Goal: Check status: Check status

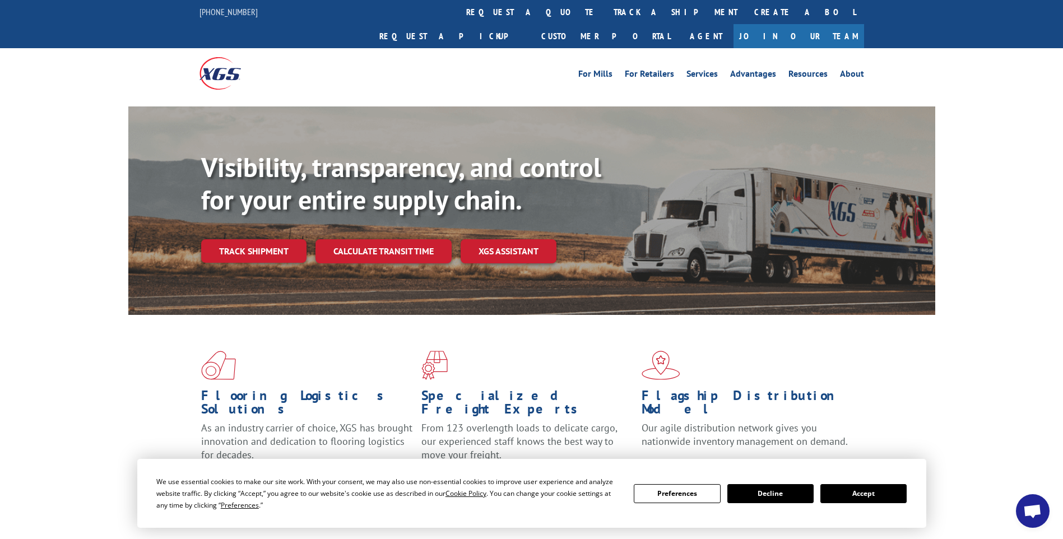
click at [605, 16] on link "track a shipment" at bounding box center [675, 12] width 141 height 24
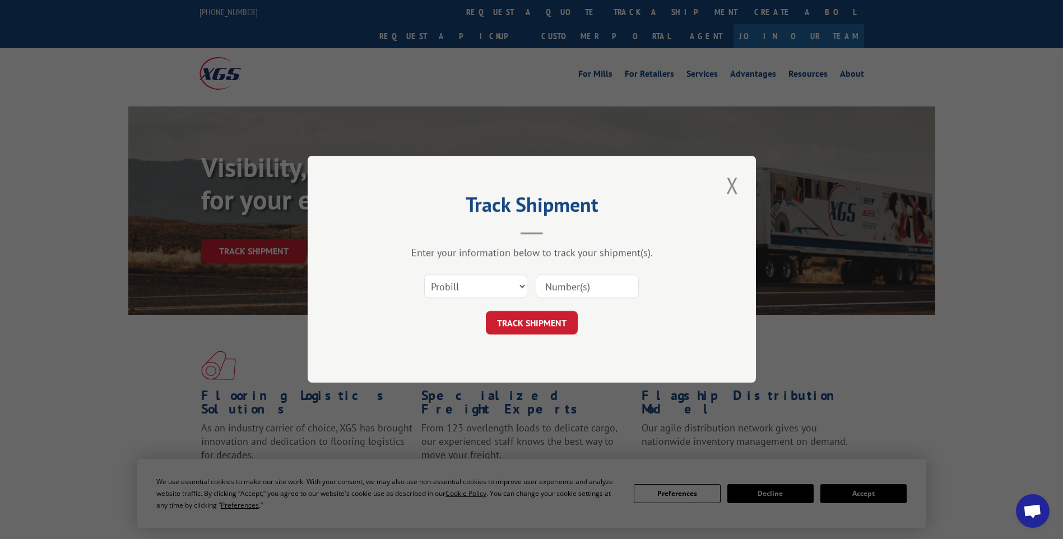
click at [603, 286] on input at bounding box center [587, 287] width 103 height 24
paste input "17014148 17014020 17014034 17014085 17014072 17014050 17014055"
type input "17014148 17014020 17014034 17014085 17014072 17014050 17014055"
click at [537, 319] on button "TRACK SHIPMENT" at bounding box center [532, 323] width 92 height 24
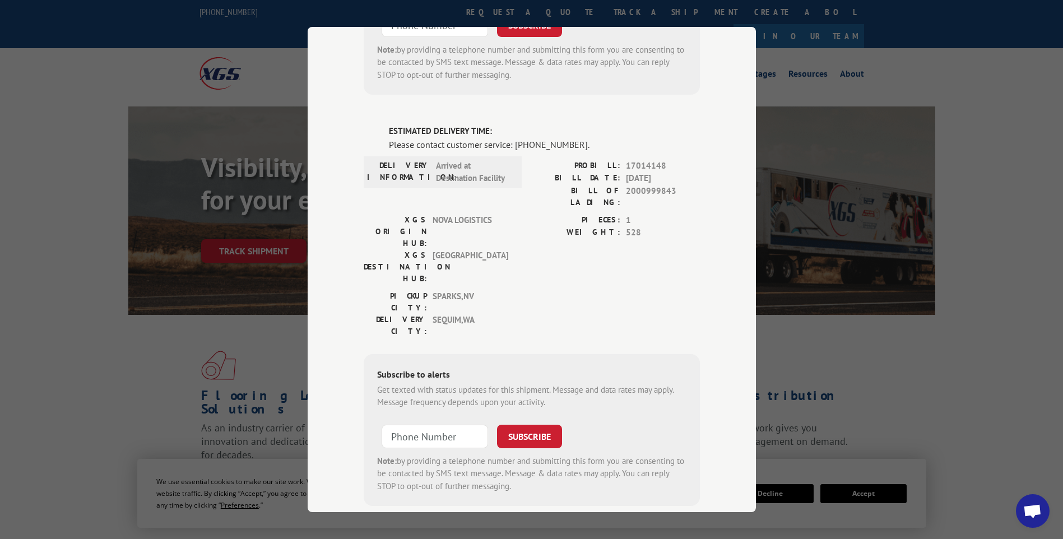
scroll to position [0, 0]
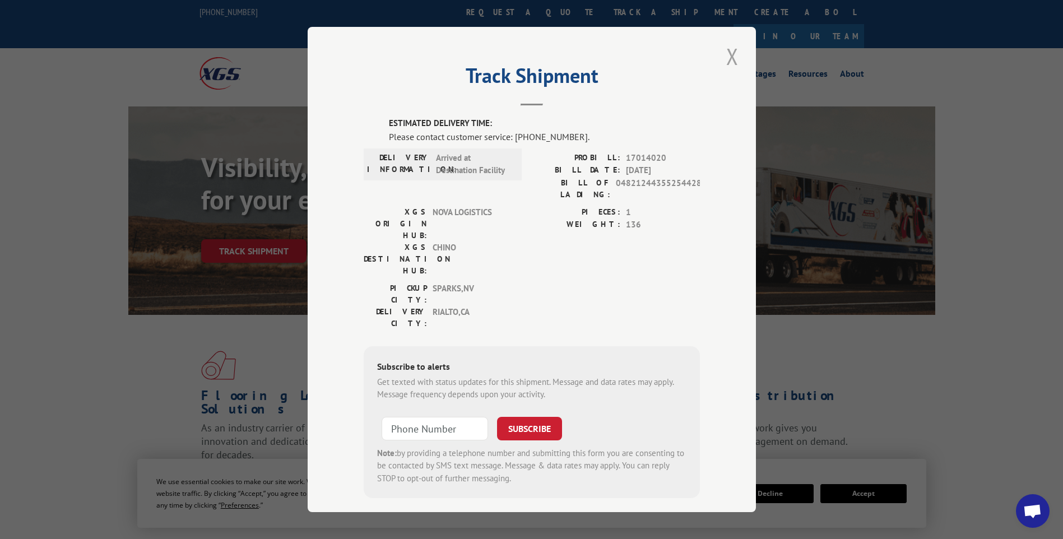
drag, startPoint x: 735, startPoint y: 60, endPoint x: 660, endPoint y: 33, distance: 79.2
click at [734, 59] on button "Close modal" at bounding box center [732, 56] width 19 height 31
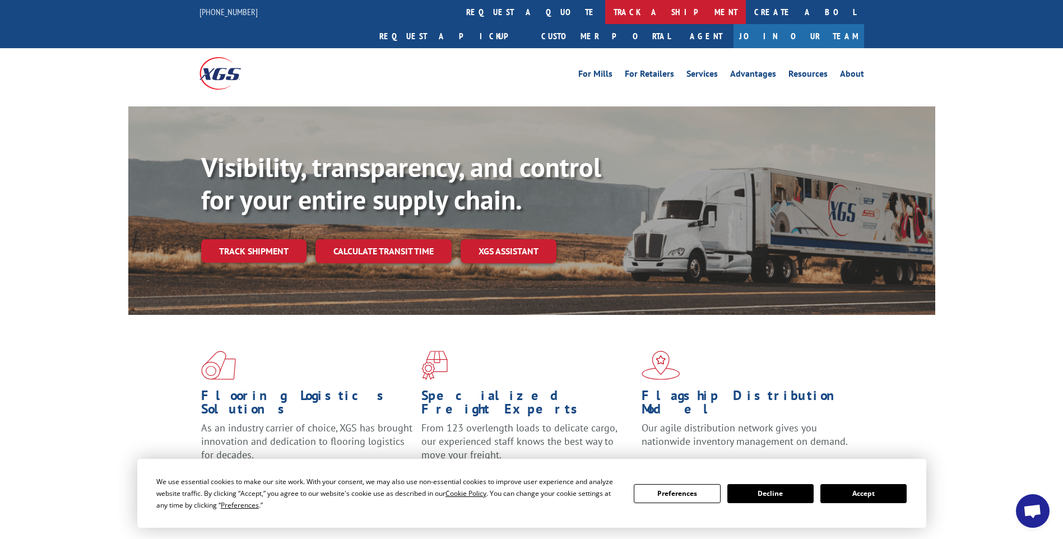
click at [605, 16] on link "track a shipment" at bounding box center [675, 12] width 141 height 24
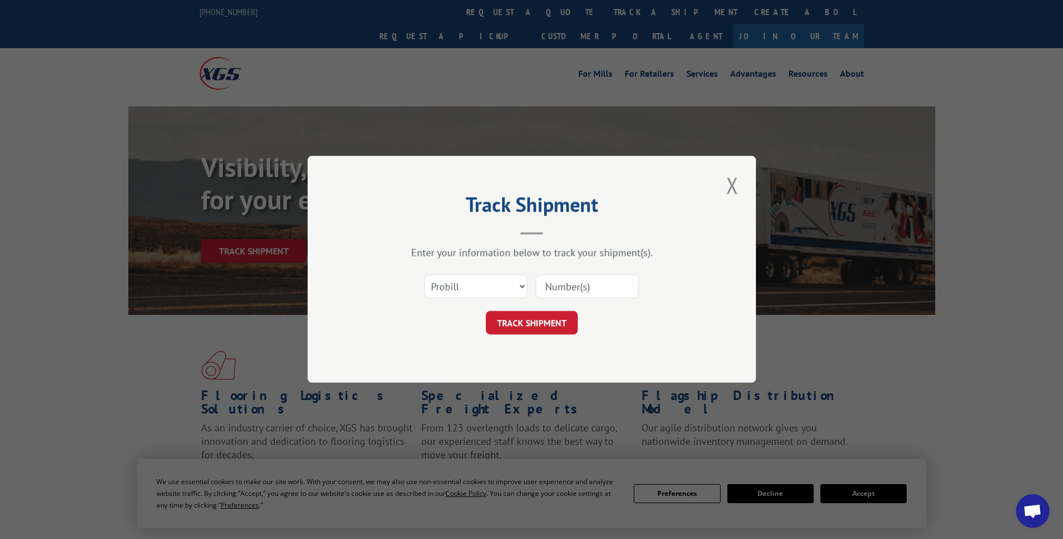
click at [615, 287] on input at bounding box center [587, 287] width 103 height 24
paste input "17014106 17014107 17014051 17014068 17014113"
type input "17014106 17014107 17014051 17014068 17014113"
click at [502, 328] on button "TRACK SHIPMENT" at bounding box center [532, 323] width 92 height 24
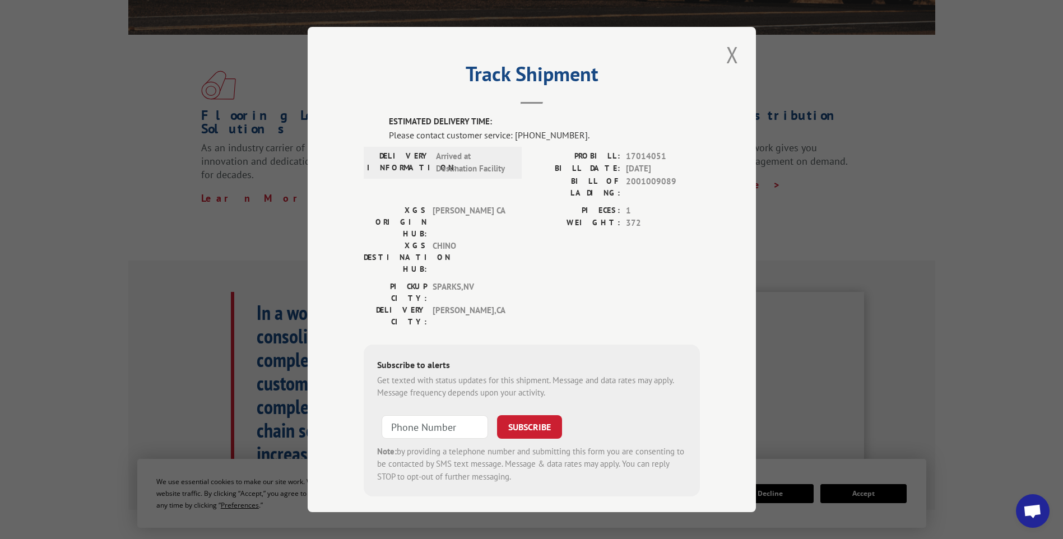
scroll to position [0, 0]
click at [735, 58] on button "Close modal" at bounding box center [732, 56] width 19 height 31
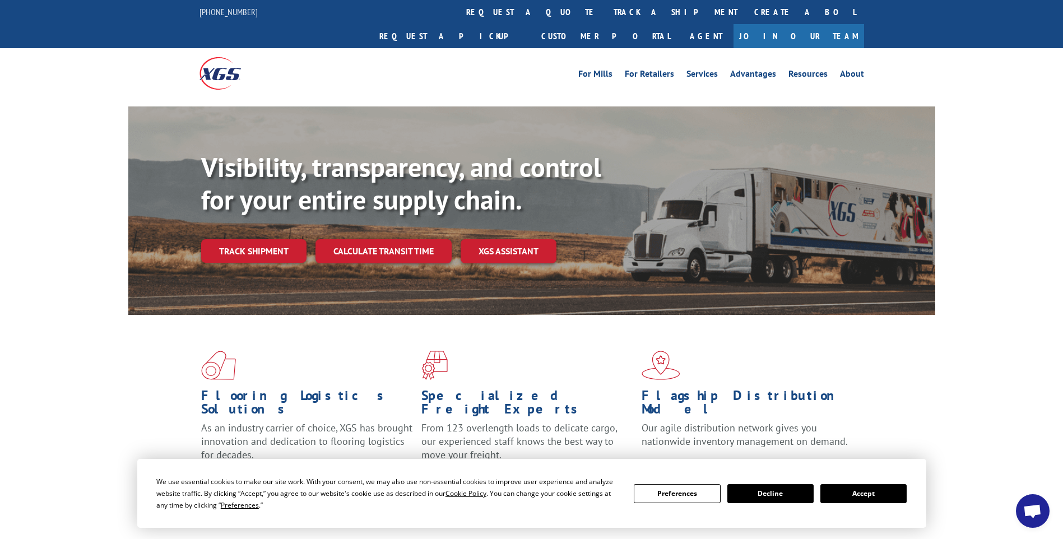
click at [605, 11] on link "track a shipment" at bounding box center [675, 12] width 141 height 24
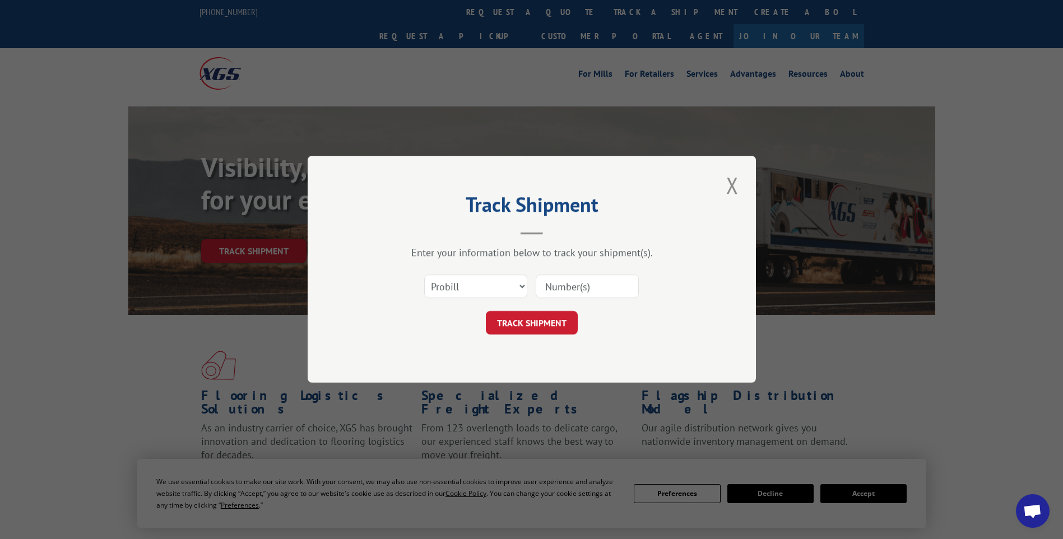
click at [592, 282] on input at bounding box center [587, 287] width 103 height 24
paste input "17014046 17014116 17014115 17014074"
type input "17014046 17014116 17014115 17014074"
click at [539, 323] on button "TRACK SHIPMENT" at bounding box center [532, 323] width 92 height 24
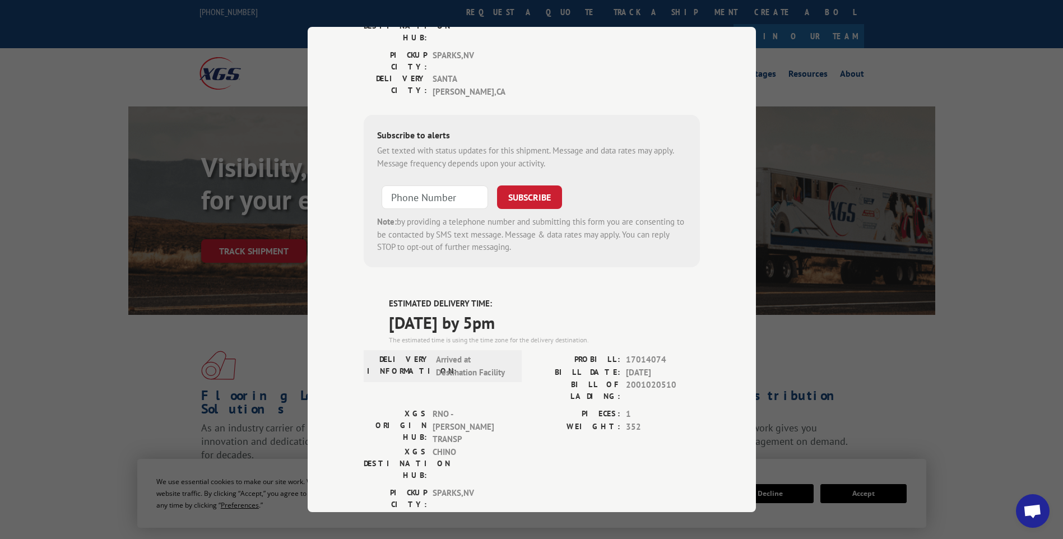
scroll to position [0, 0]
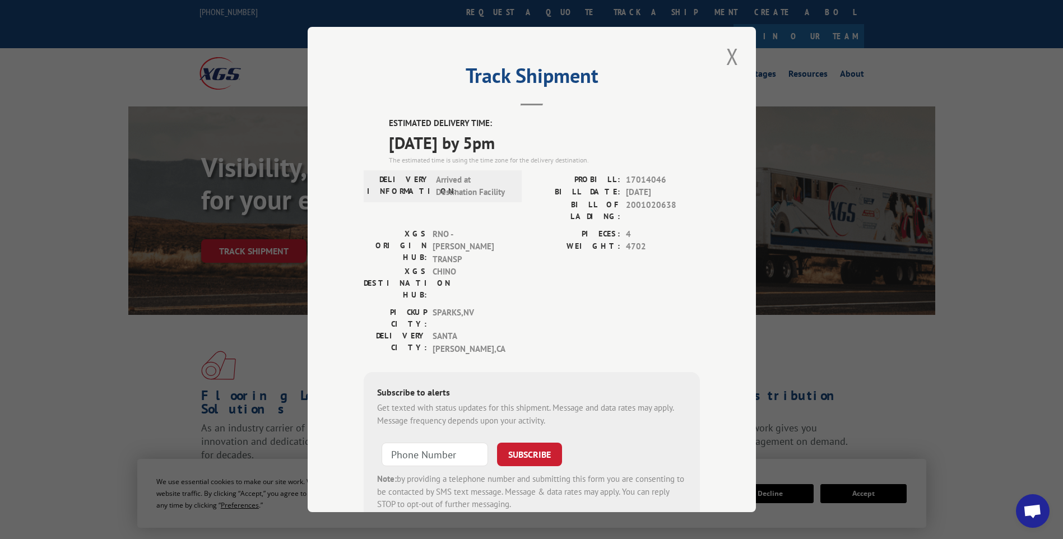
drag, startPoint x: 732, startPoint y: 52, endPoint x: 611, endPoint y: 40, distance: 122.2
click at [732, 52] on button "Close modal" at bounding box center [732, 56] width 19 height 31
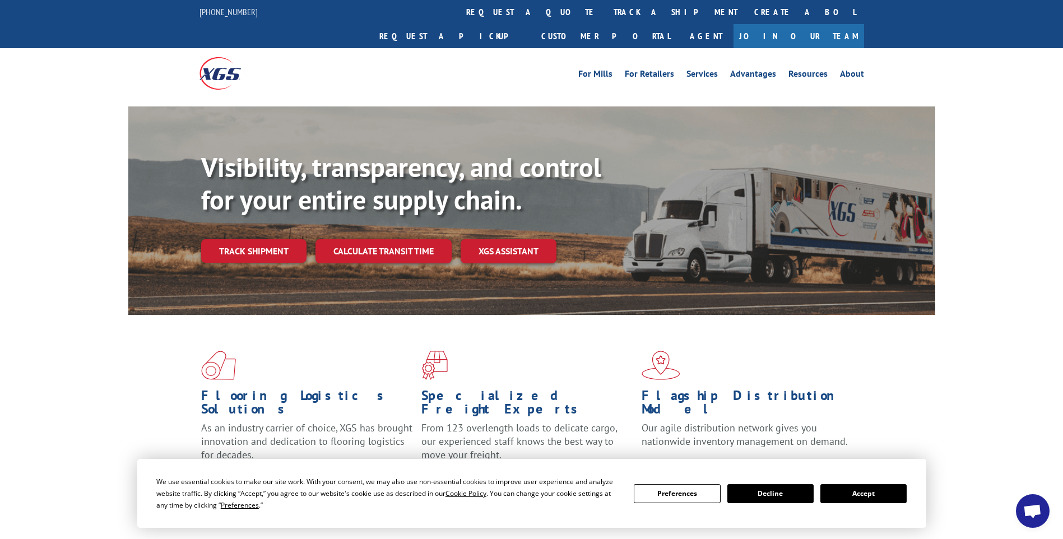
click at [605, 20] on link "track a shipment" at bounding box center [675, 12] width 141 height 24
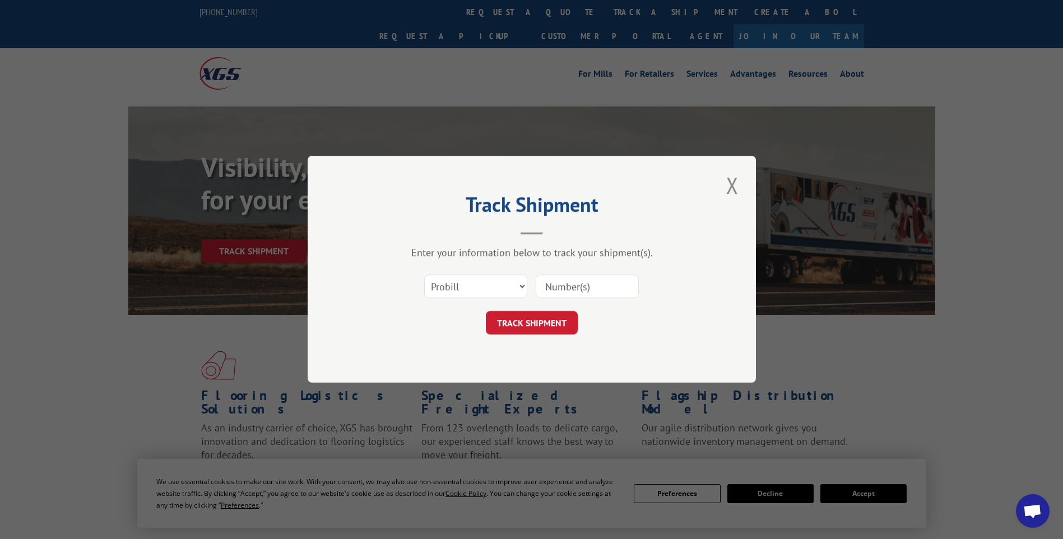
click at [572, 281] on input at bounding box center [587, 287] width 103 height 24
paste input "17014119 17014134 17014118 17014131 17014114"
type input "17014119 17014134 17014118 17014131 17014114"
click at [511, 316] on button "TRACK SHIPMENT" at bounding box center [532, 323] width 92 height 24
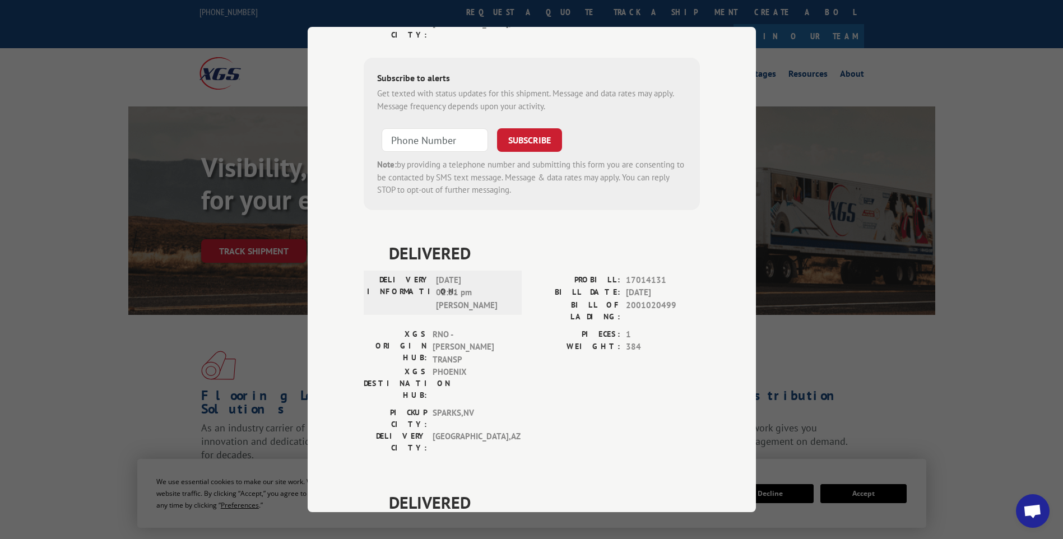
scroll to position [0, 0]
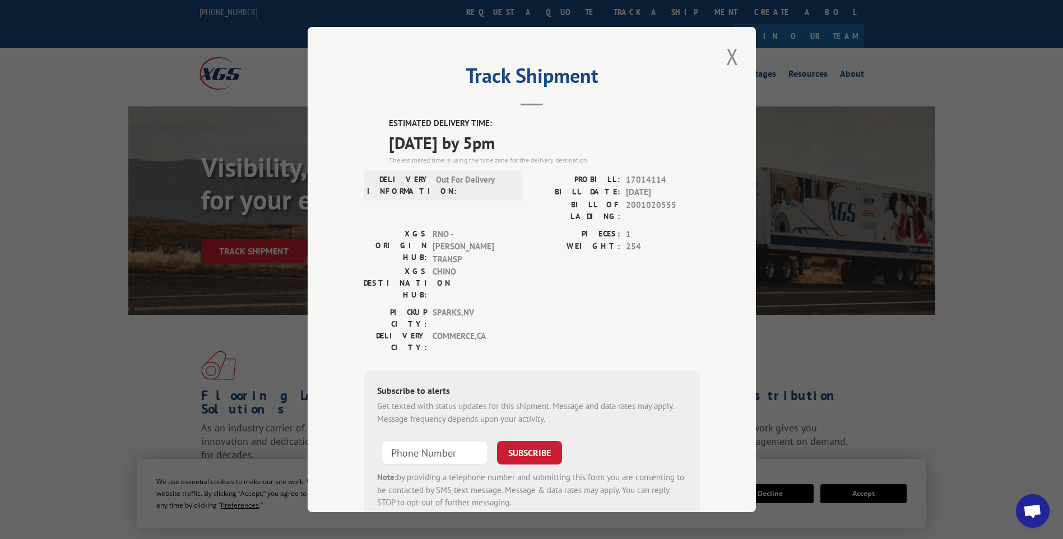
click at [737, 54] on div "Track Shipment ESTIMATED DELIVERY TIME: [DATE] by 5pm The estimated time is usi…" at bounding box center [532, 269] width 448 height 485
click at [729, 51] on button "Close modal" at bounding box center [732, 56] width 19 height 31
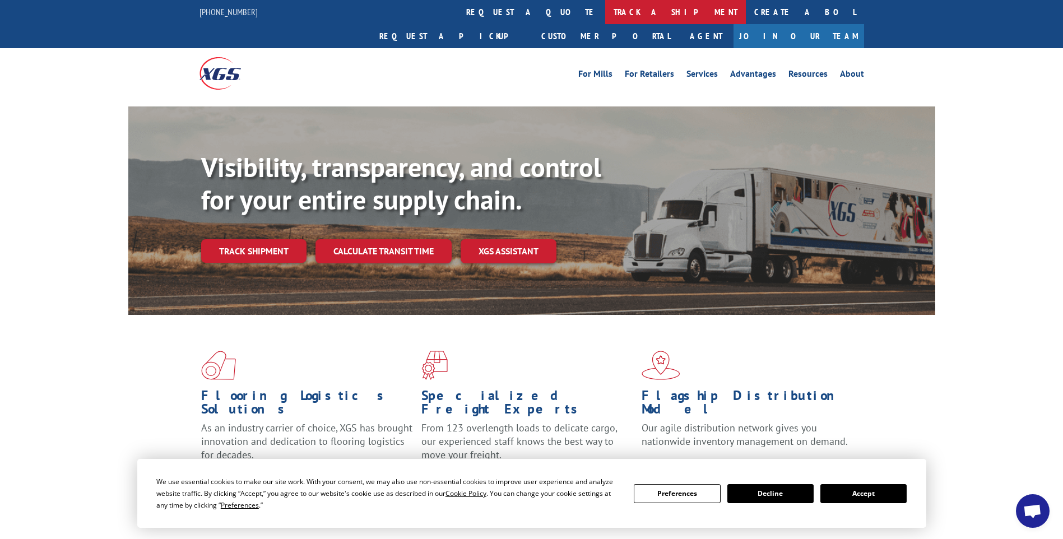
click at [605, 15] on link "track a shipment" at bounding box center [675, 12] width 141 height 24
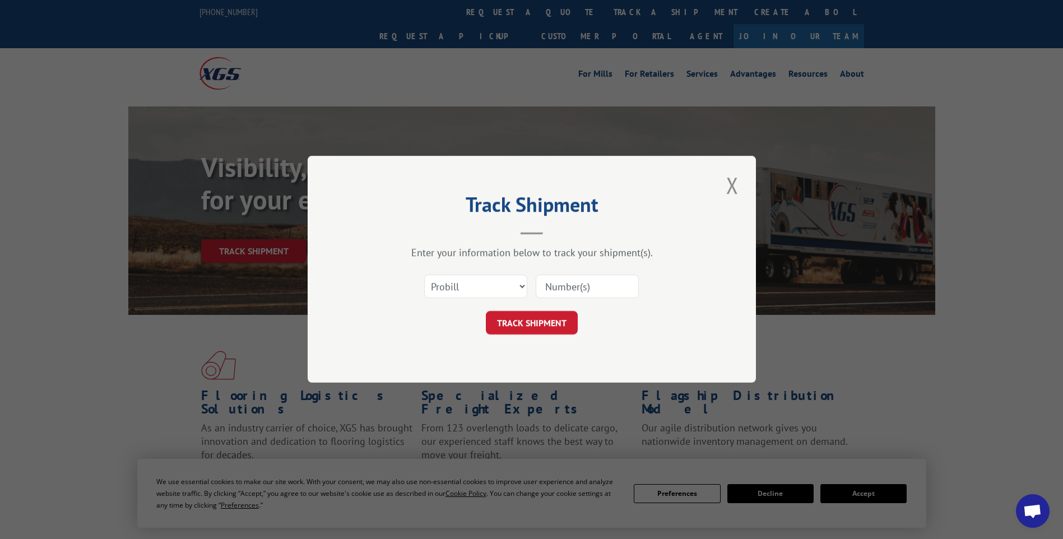
click at [607, 288] on input at bounding box center [587, 287] width 103 height 24
paste input "17014033 17014141 17014032 17014147 17014067"
type input "17014033 17014141 17014032 17014147 17014067"
click at [515, 326] on button "TRACK SHIPMENT" at bounding box center [532, 323] width 92 height 24
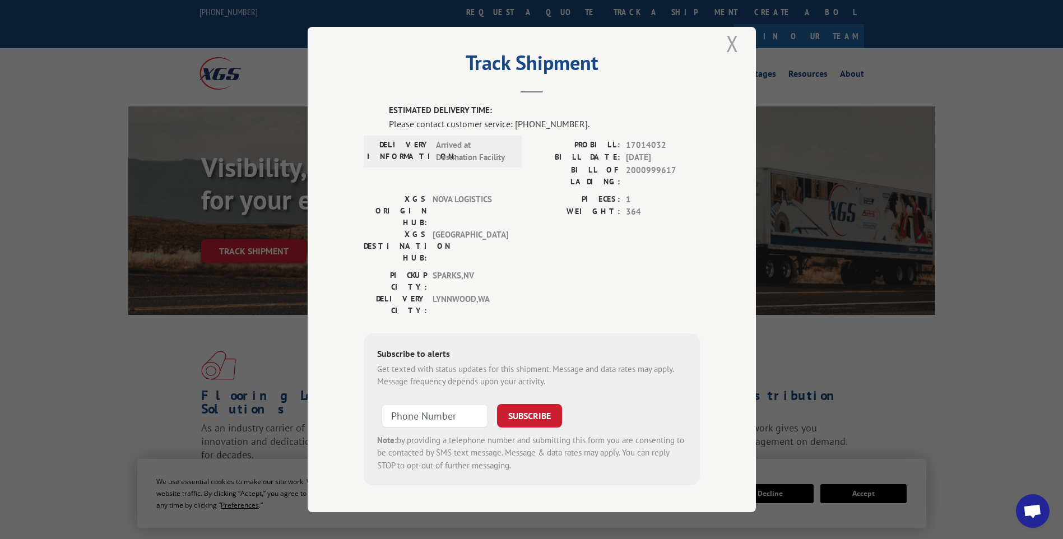
scroll to position [0, 0]
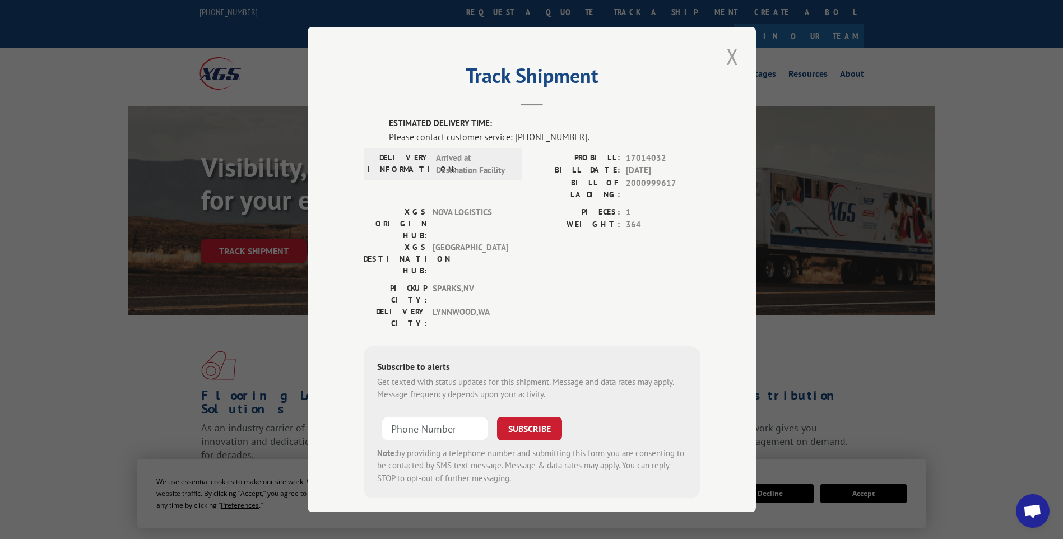
drag, startPoint x: 732, startPoint y: 51, endPoint x: 574, endPoint y: 20, distance: 160.9
click at [732, 51] on button "Close modal" at bounding box center [732, 56] width 19 height 31
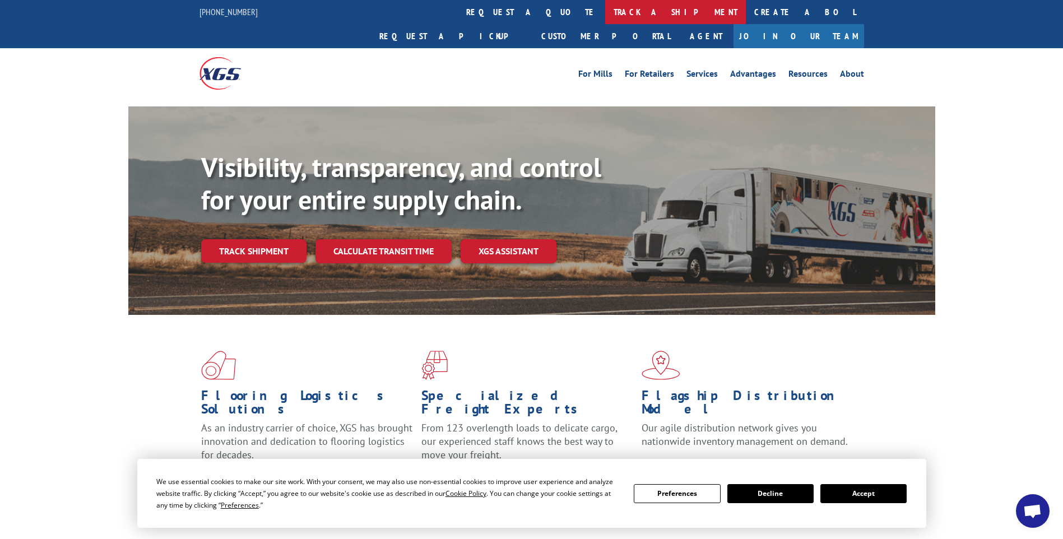
click at [605, 10] on link "track a shipment" at bounding box center [675, 12] width 141 height 24
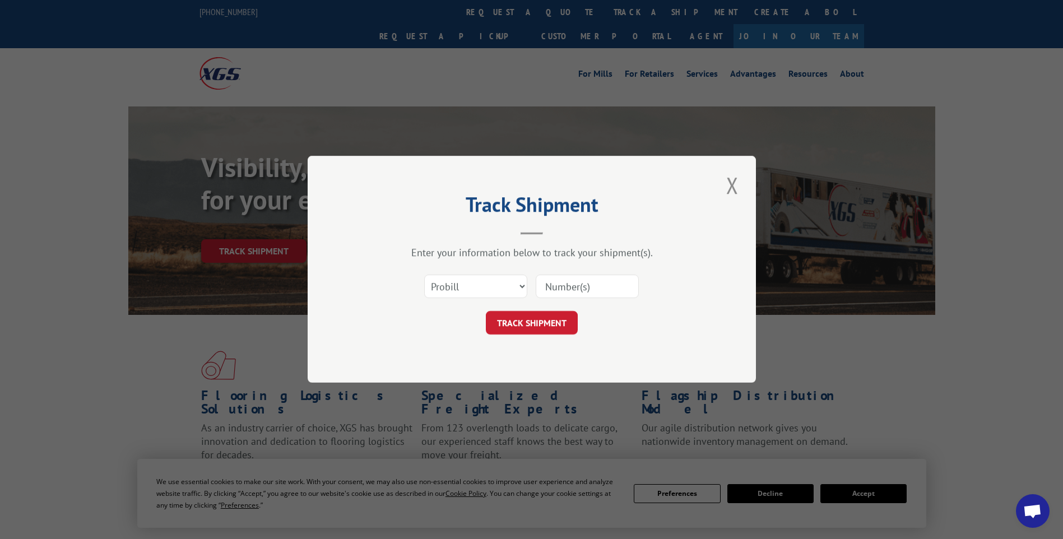
click at [600, 279] on input at bounding box center [587, 287] width 103 height 24
paste input "17014079 17014124 17014136 17014123 17013987"
type input "17014079 17014124 17014136 17014123 17013987"
click at [525, 323] on button "TRACK SHIPMENT" at bounding box center [532, 323] width 92 height 24
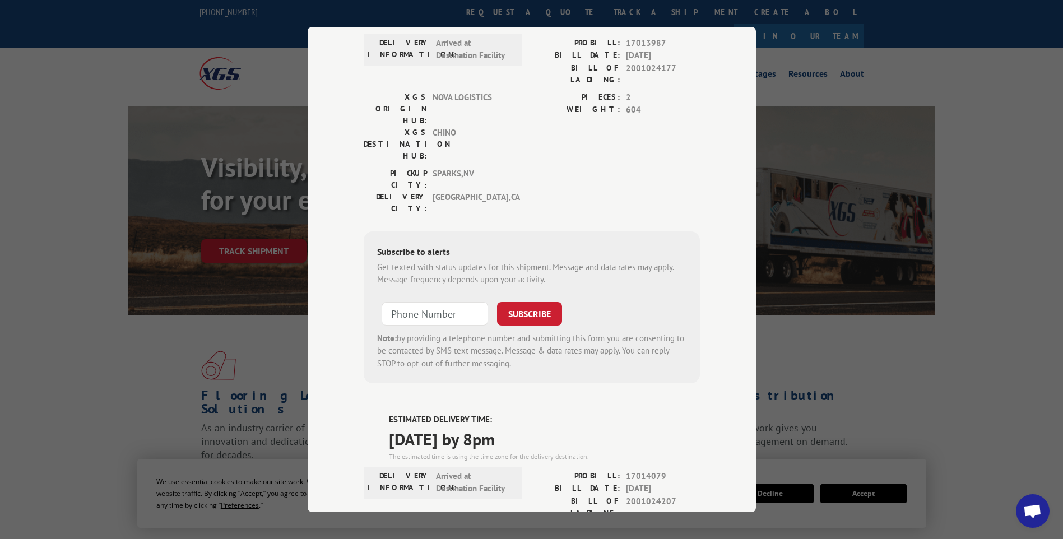
scroll to position [0, 0]
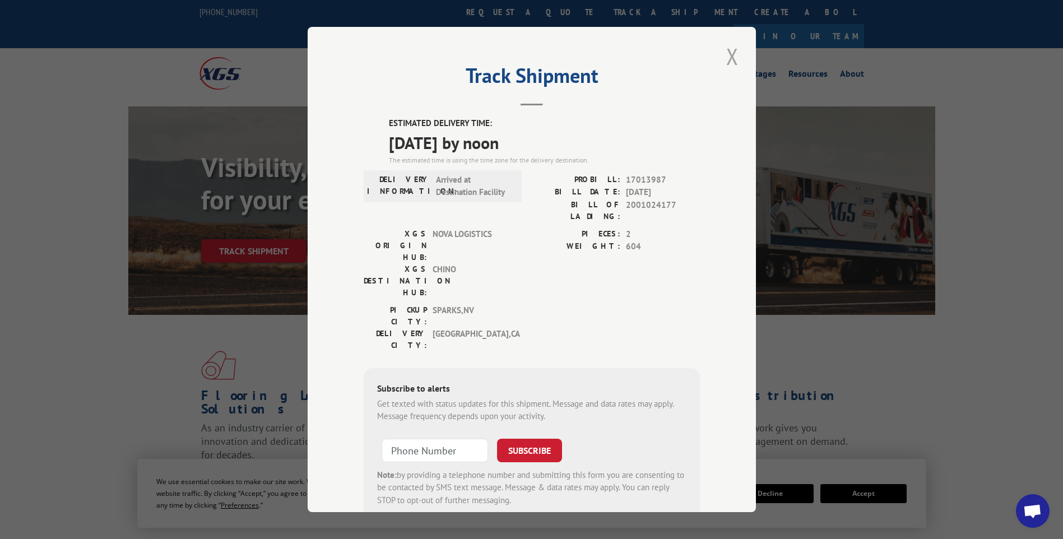
click at [727, 58] on button "Close modal" at bounding box center [732, 56] width 19 height 31
